Goal: Task Accomplishment & Management: Use online tool/utility

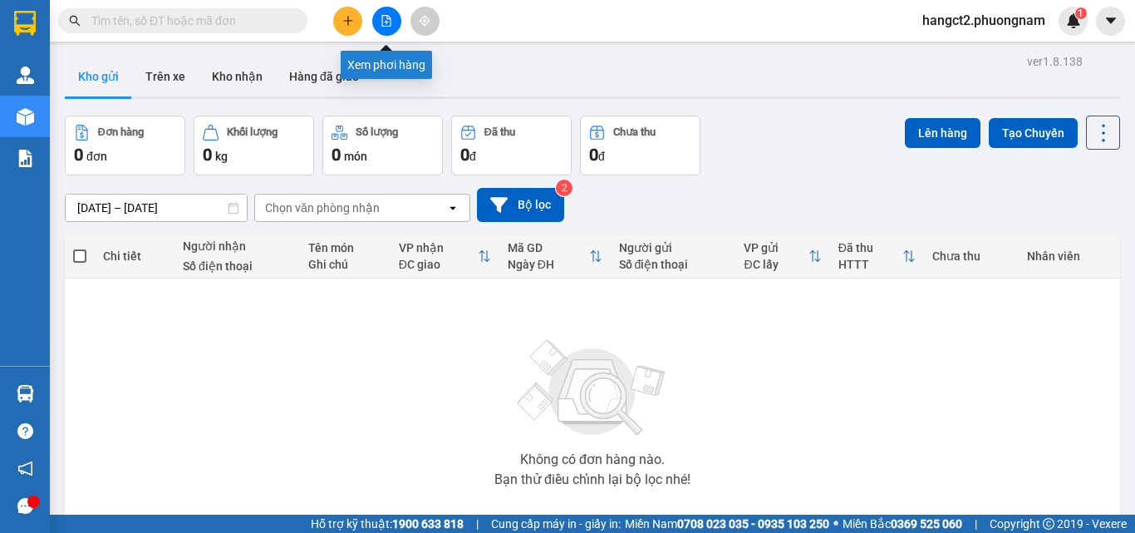
click at [388, 15] on icon "file-add" at bounding box center [387, 21] width 12 height 12
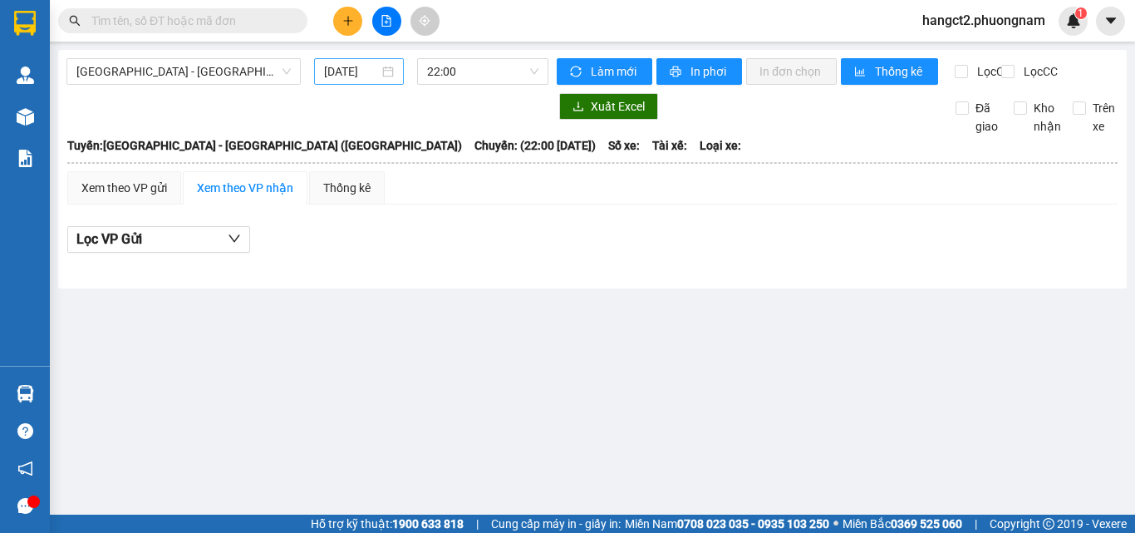
click at [376, 75] on input "[DATE]" at bounding box center [351, 71] width 55 height 18
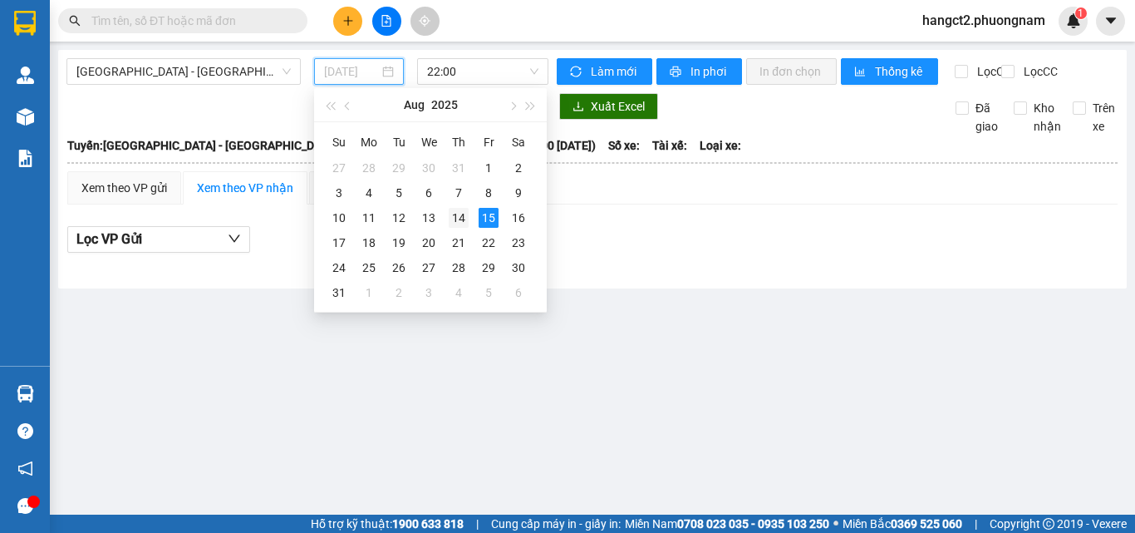
click at [460, 209] on div "14" at bounding box center [459, 218] width 20 height 20
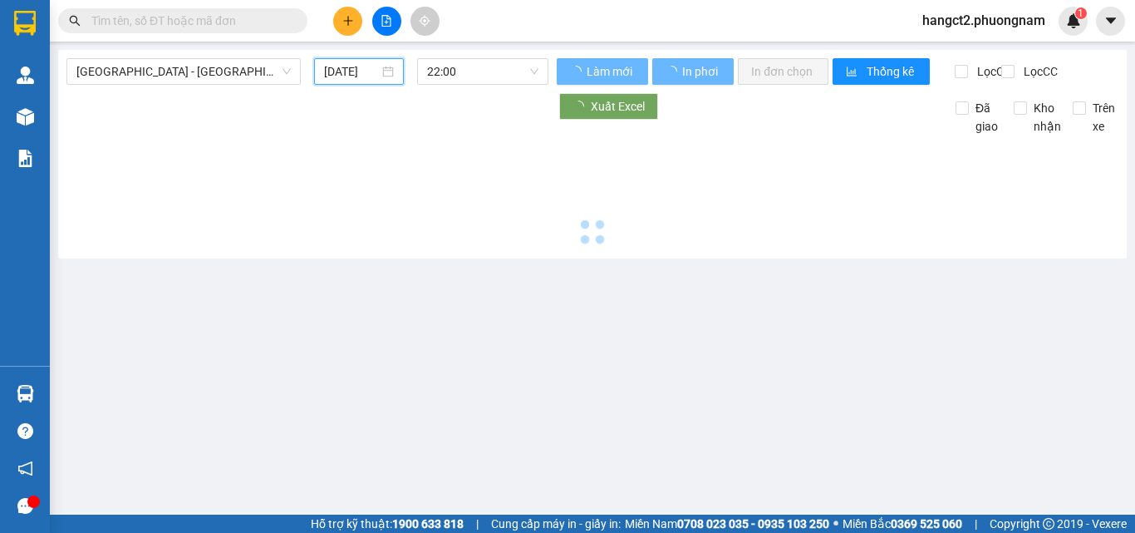
type input "[DATE]"
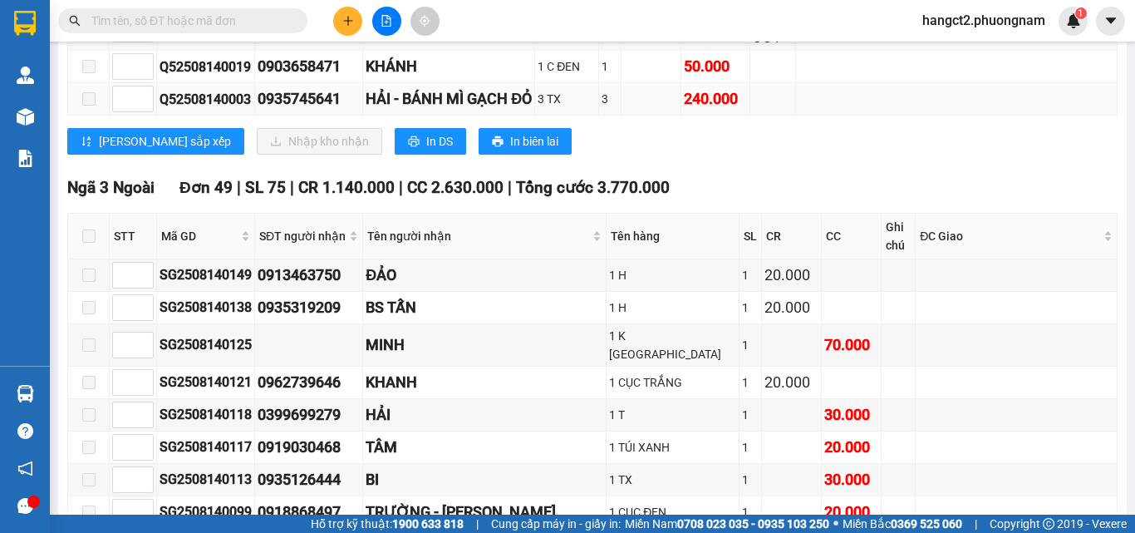
scroll to position [2161, 0]
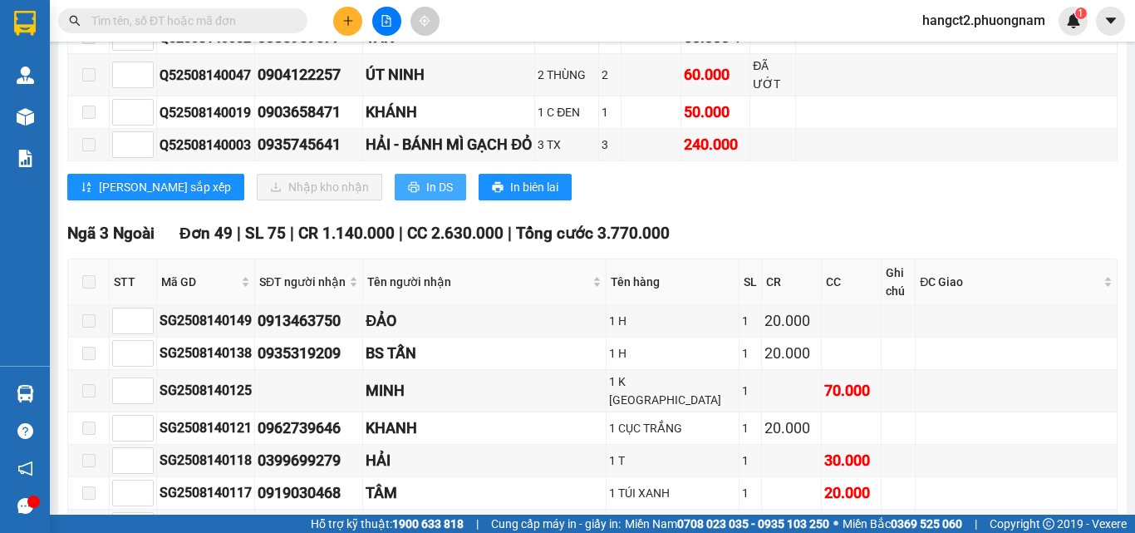
click at [408, 193] on icon "printer" at bounding box center [414, 187] width 12 height 12
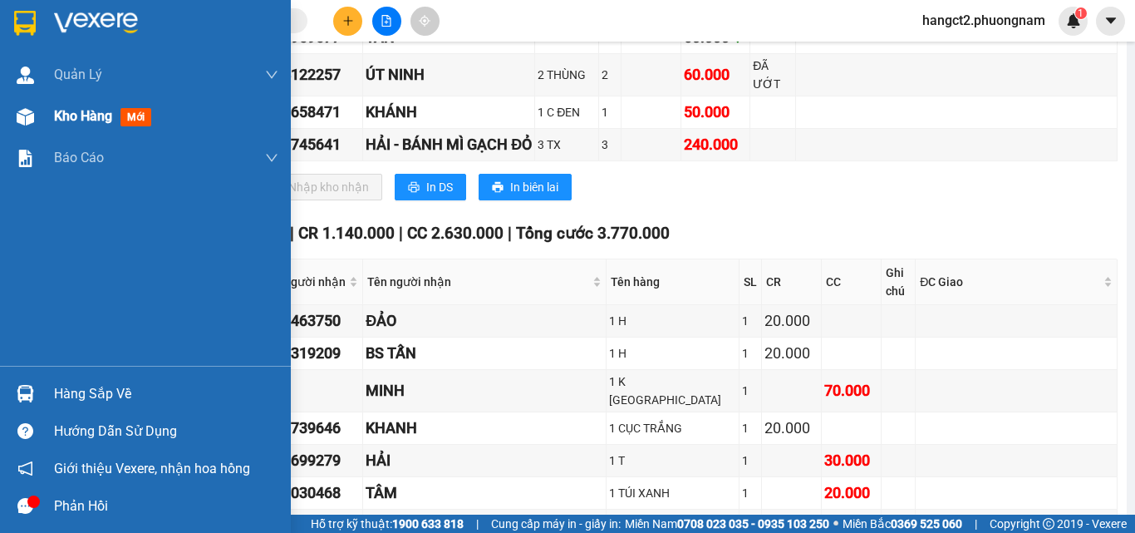
click at [77, 117] on span "Kho hàng" at bounding box center [83, 116] width 58 height 16
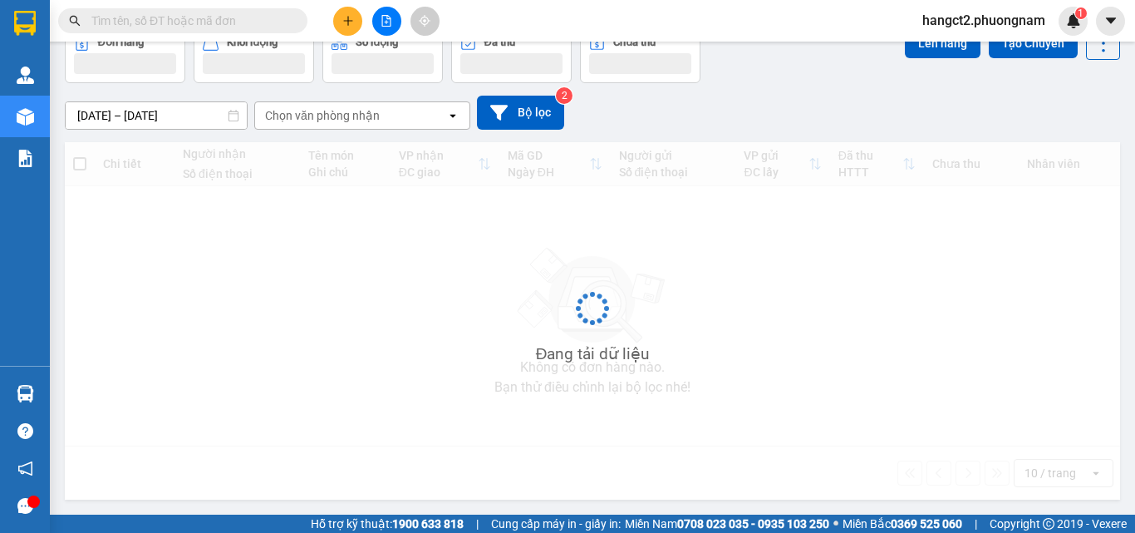
scroll to position [92, 0]
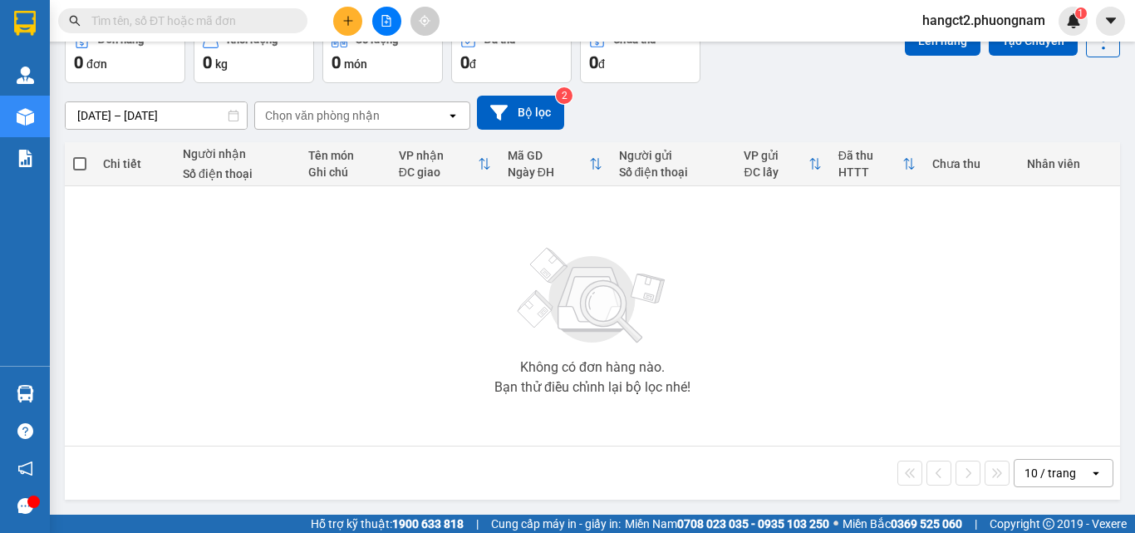
click at [276, 18] on input "text" at bounding box center [189, 21] width 196 height 18
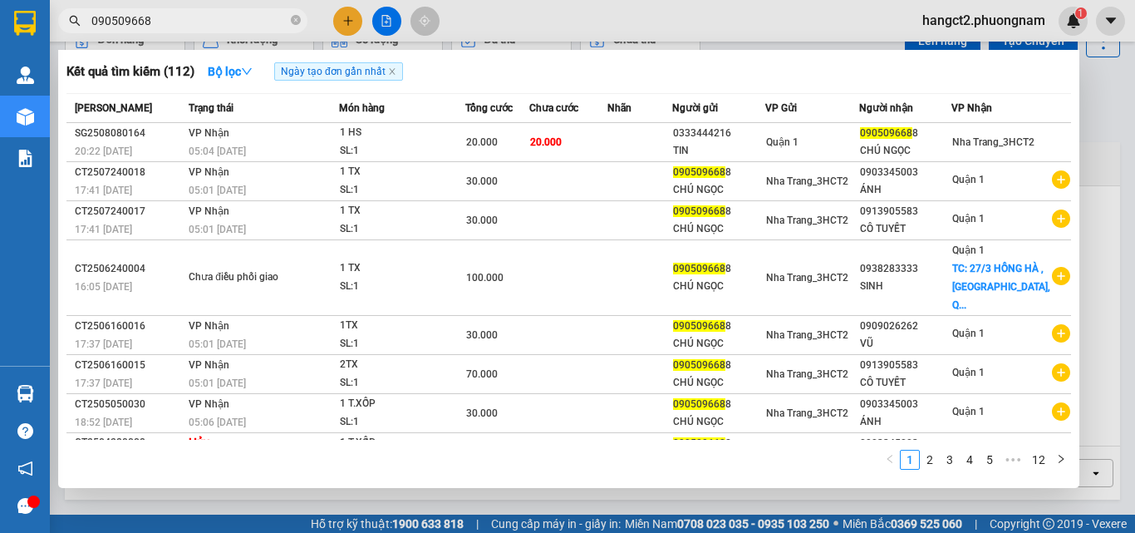
type input "090509668"
